Goal: Transaction & Acquisition: Download file/media

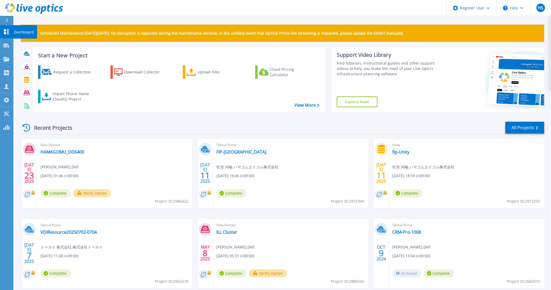
click at [8, 33] on div at bounding box center [6, 32] width 6 height 6
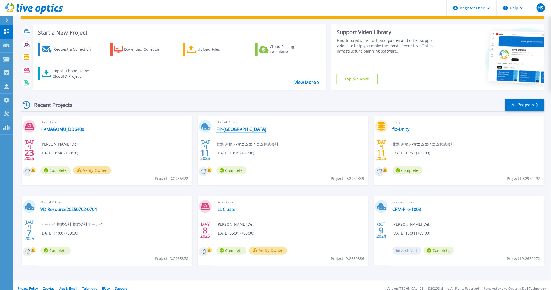
click at [240, 127] on link "FIP-YOKOHAMA" at bounding box center [241, 129] width 50 height 5
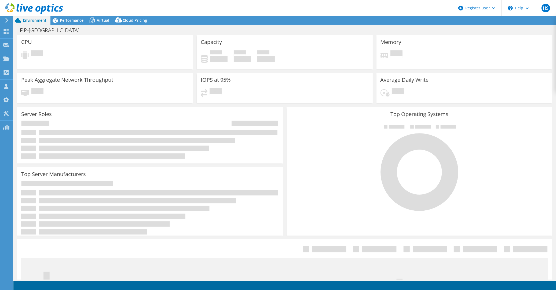
select select "USD"
select select "Tokyo"
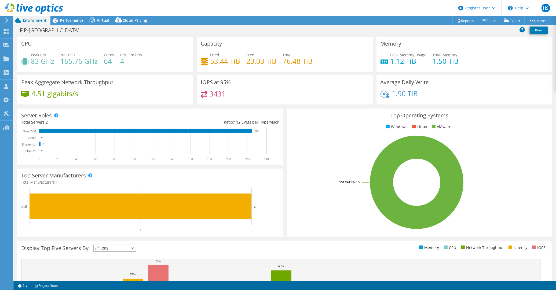
click at [79, 22] on span "Performance" at bounding box center [72, 20] width 24 height 5
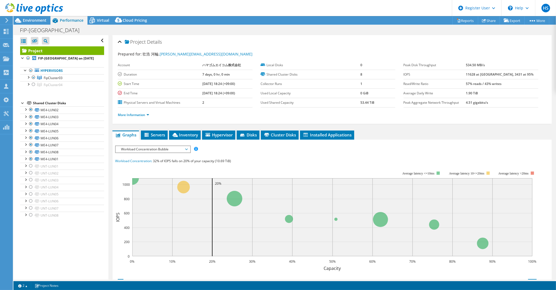
click at [30, 55] on div at bounding box center [27, 58] width 5 height 6
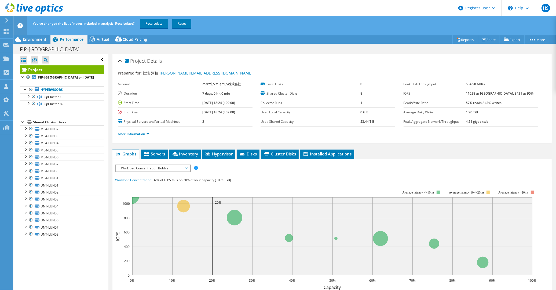
click at [26, 100] on div at bounding box center [27, 102] width 5 height 5
click at [27, 93] on div at bounding box center [27, 95] width 5 height 5
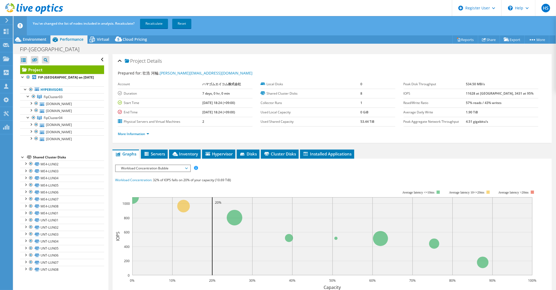
click at [34, 115] on div at bounding box center [33, 118] width 5 height 6
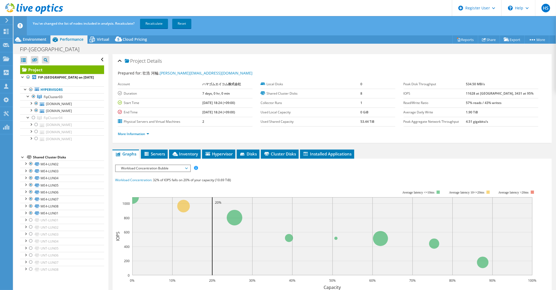
click at [154, 27] on link "Recalculate" at bounding box center [154, 24] width 28 height 10
click at [195, 91] on label "Duration" at bounding box center [160, 93] width 85 height 5
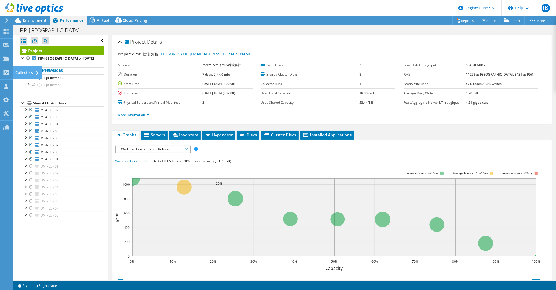
click at [6, 70] on icon at bounding box center [6, 72] width 6 height 5
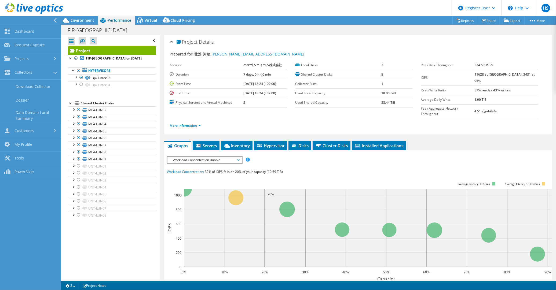
click at [42, 87] on link "Download Collector" at bounding box center [30, 87] width 61 height 14
click at [44, 72] on link "Collectors" at bounding box center [30, 73] width 61 height 14
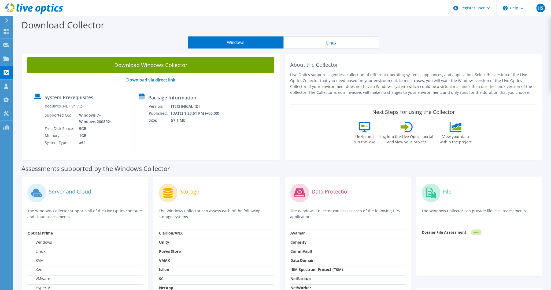
scroll to position [12, 0]
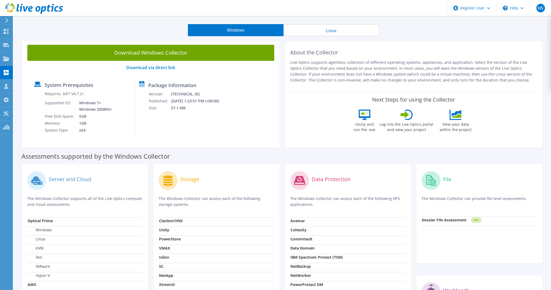
click at [340, 36] on button "Linux" at bounding box center [332, 30] width 96 height 12
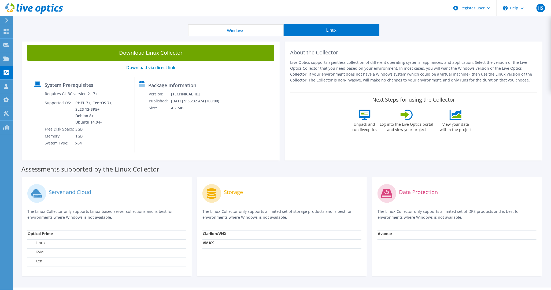
click at [269, 26] on button "Windows" at bounding box center [236, 30] width 96 height 12
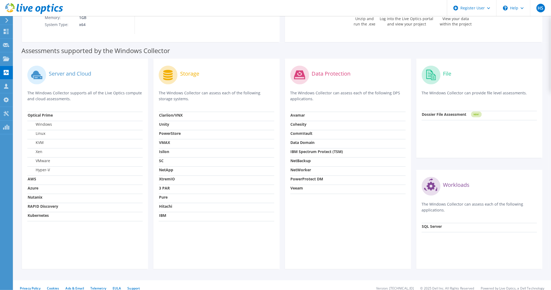
scroll to position [0, 0]
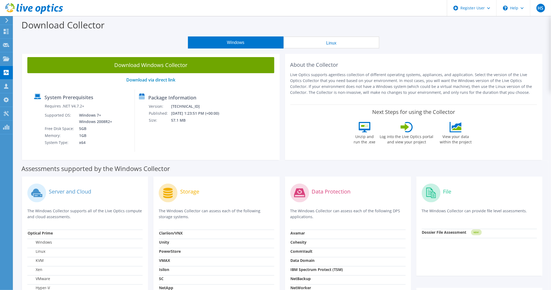
click at [341, 47] on button "Linux" at bounding box center [332, 42] width 96 height 12
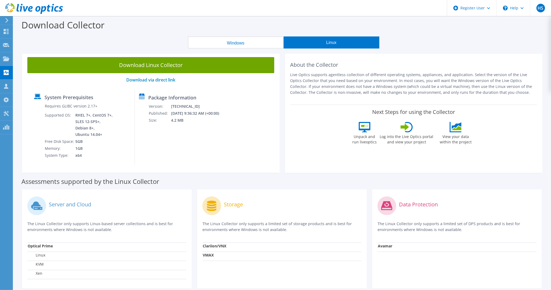
click at [522, 7] on icon at bounding box center [522, 8] width 3 height 2
drag, startPoint x: 512, startPoint y: 24, endPoint x: 371, endPoint y: 107, distance: 163.1
click at [372, 109] on label "Next Steps for using the Collector" at bounding box center [413, 112] width 83 height 6
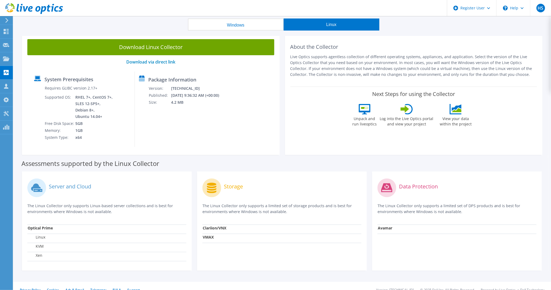
click at [511, 14] on div "\n Help" at bounding box center [514, 8] width 34 height 16
click at [517, 28] on link "Explore Helpful Articles" at bounding box center [527, 22] width 60 height 13
